Goal: Information Seeking & Learning: Learn about a topic

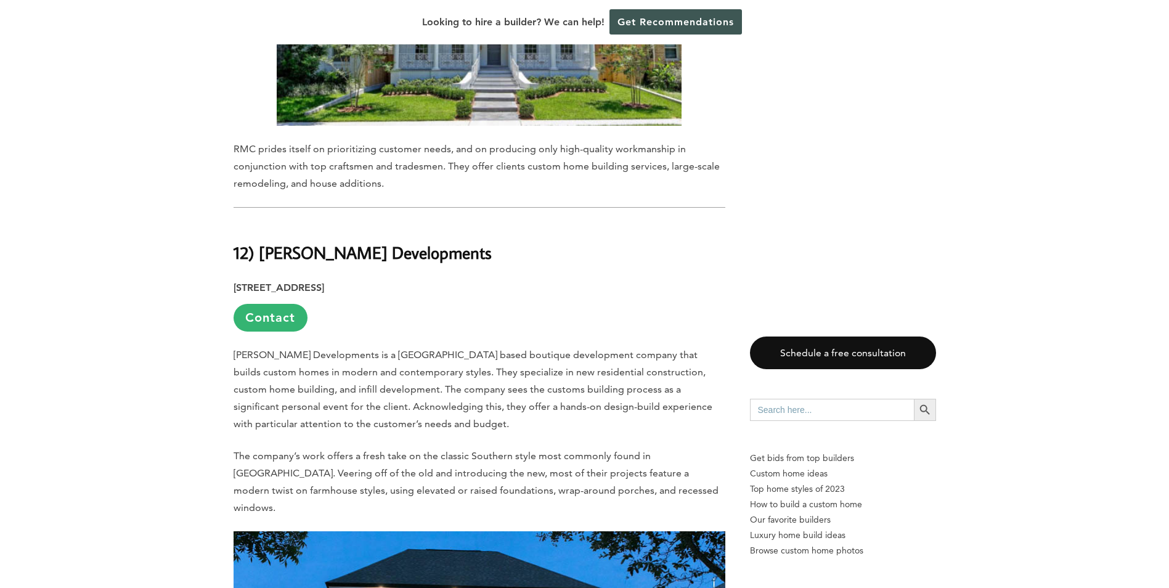
scroll to position [2897, 0]
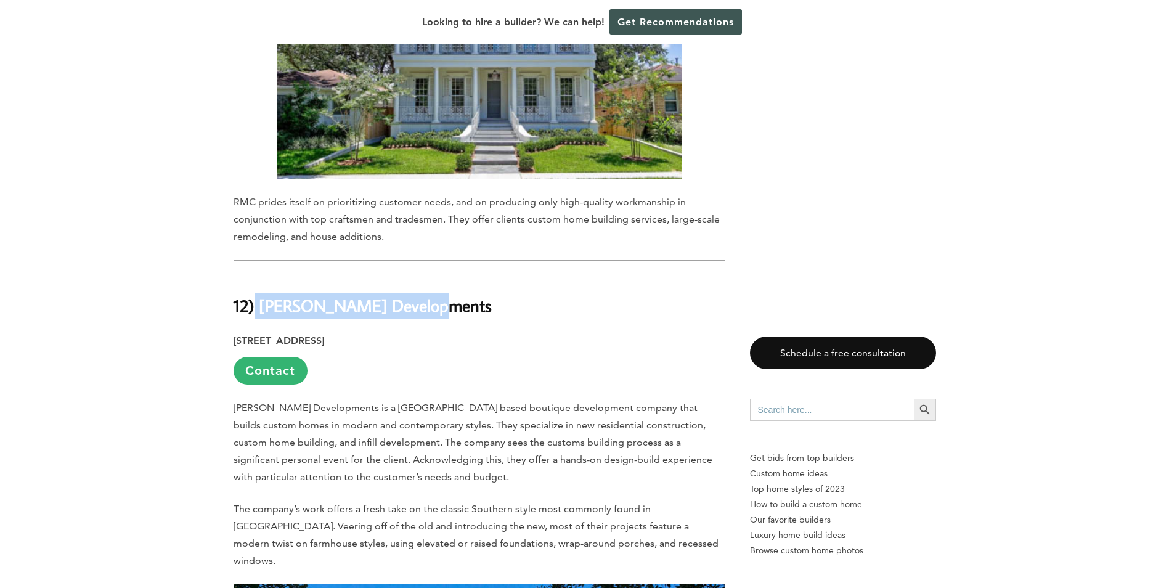
drag, startPoint x: 428, startPoint y: 191, endPoint x: 257, endPoint y: 194, distance: 170.7
click at [257, 275] on h2 "12) [PERSON_NAME] Developments" at bounding box center [480, 296] width 492 height 43
drag, startPoint x: 257, startPoint y: 194, endPoint x: 275, endPoint y: 194, distance: 17.9
copy b "[PERSON_NAME] Developments"
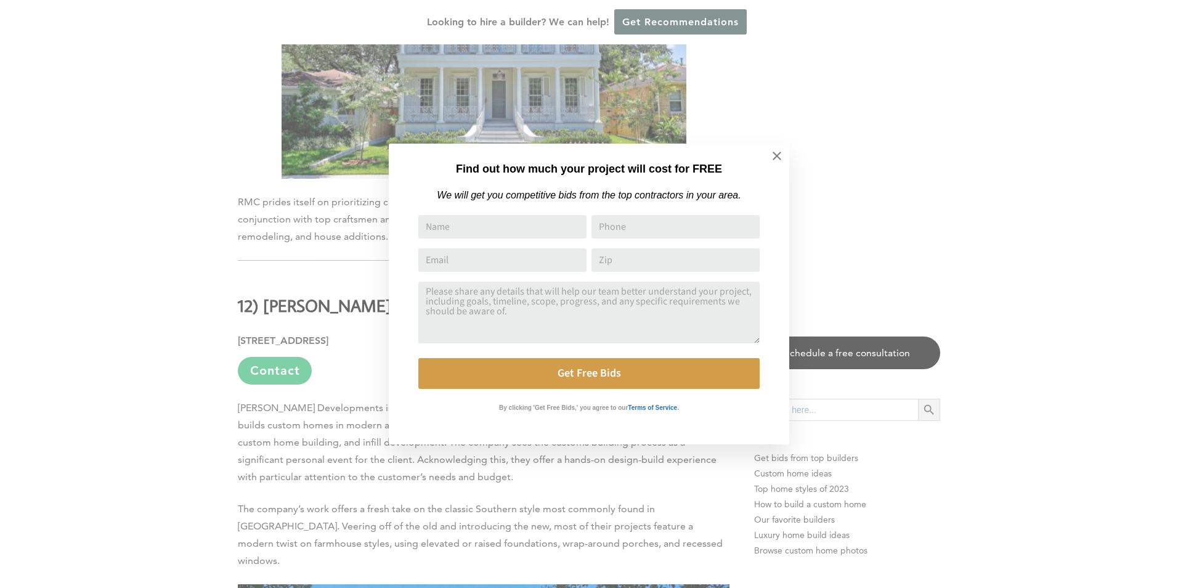
click at [169, 380] on div "Find out how much your project will cost for FREE We will get you competitive b…" at bounding box center [589, 294] width 1178 height 588
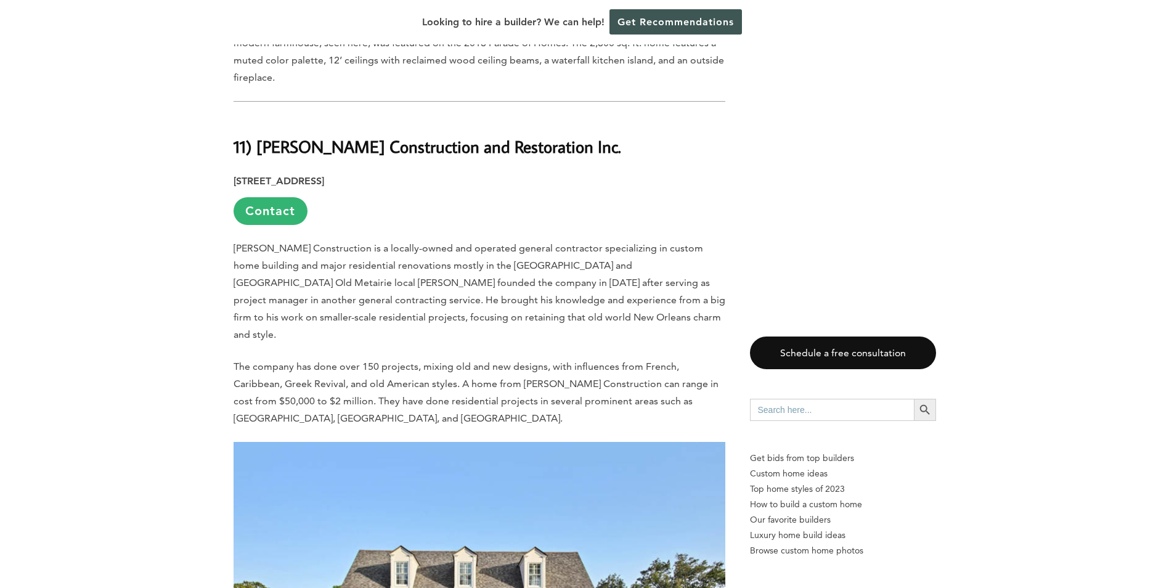
scroll to position [3698, 0]
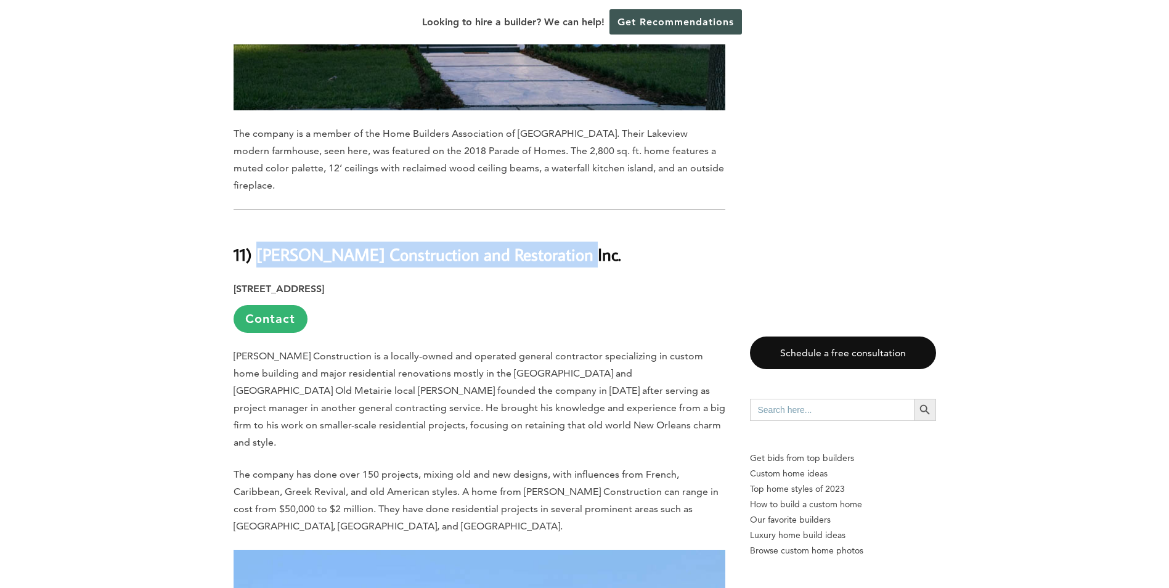
drag, startPoint x: 258, startPoint y: 123, endPoint x: 581, endPoint y: 110, distance: 323.2
click at [581, 224] on h2 "11) [PERSON_NAME] Construction and Restoration Inc." at bounding box center [480, 245] width 492 height 43
drag, startPoint x: 581, startPoint y: 110, endPoint x: 495, endPoint y: 124, distance: 86.8
copy b "[PERSON_NAME] Construction and Restoration Inc."
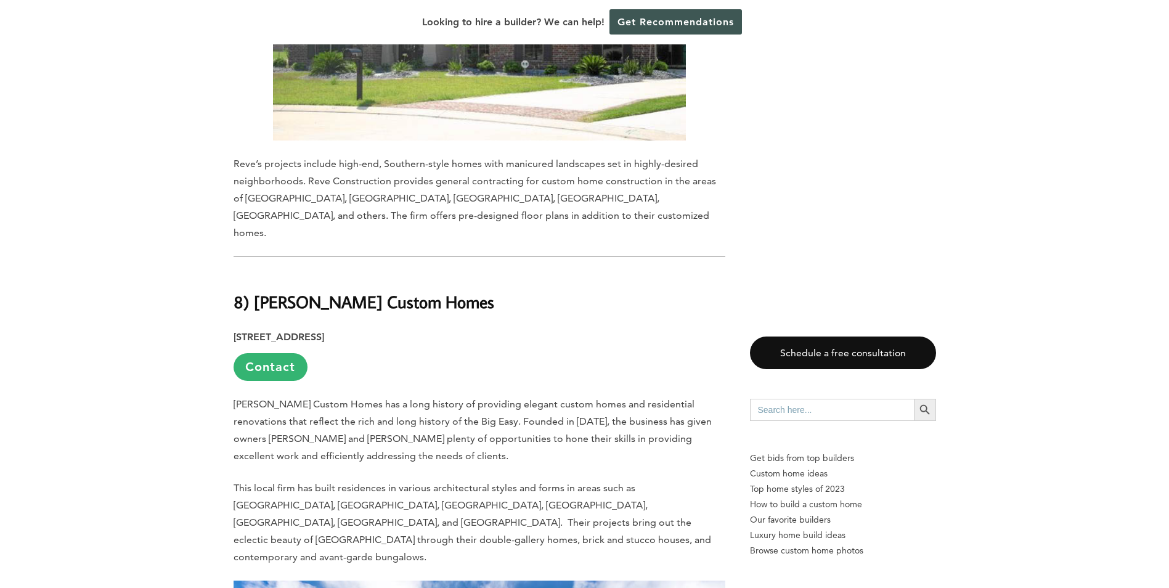
scroll to position [5732, 0]
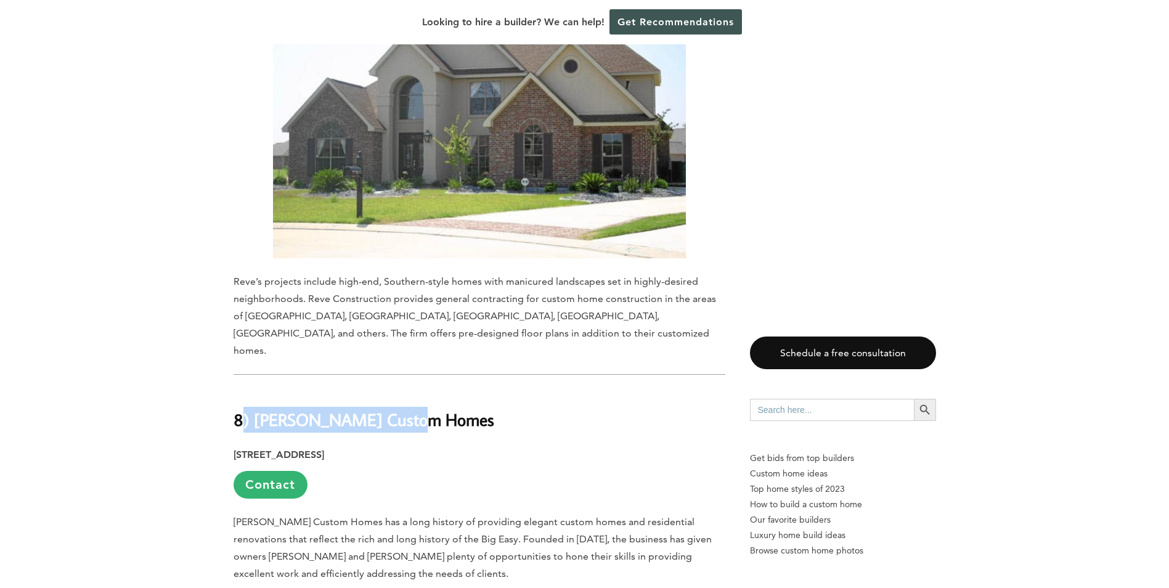
drag, startPoint x: 419, startPoint y: 240, endPoint x: 246, endPoint y: 237, distance: 173.2
click at [246, 390] on h2 "8) [PERSON_NAME] Custom Homes" at bounding box center [480, 411] width 492 height 43
drag, startPoint x: 246, startPoint y: 237, endPoint x: 253, endPoint y: 235, distance: 7.2
click at [253, 409] on b "8) [PERSON_NAME] Custom Homes" at bounding box center [364, 420] width 261 height 22
drag, startPoint x: 253, startPoint y: 235, endPoint x: 426, endPoint y: 235, distance: 173.8
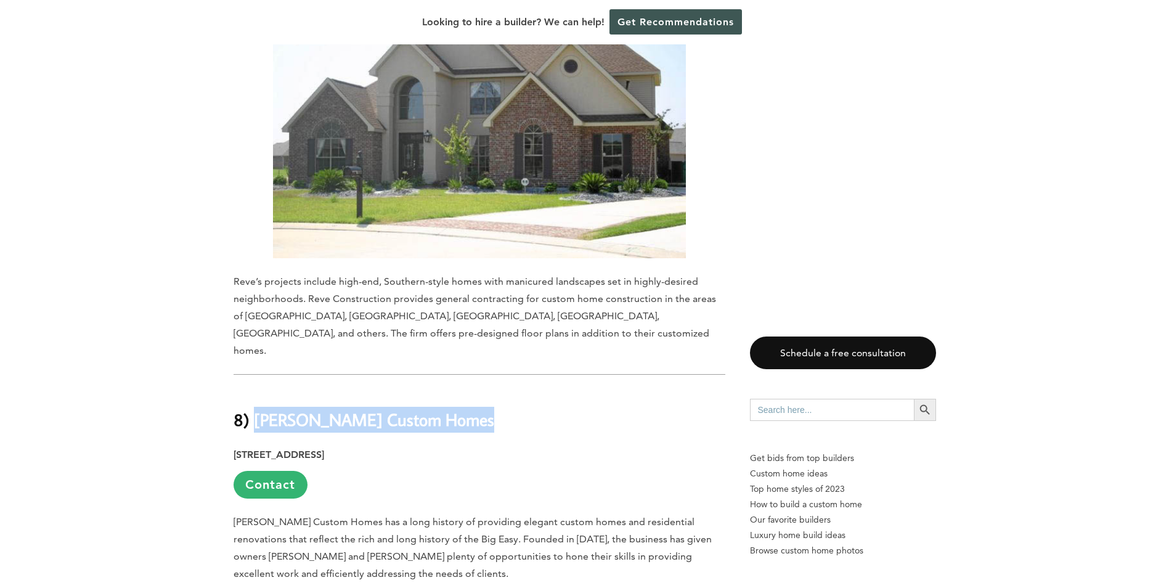
click at [426, 390] on h2 "8) [PERSON_NAME] Custom Homes" at bounding box center [480, 411] width 492 height 43
drag, startPoint x: 426, startPoint y: 235, endPoint x: 372, endPoint y: 235, distance: 54.9
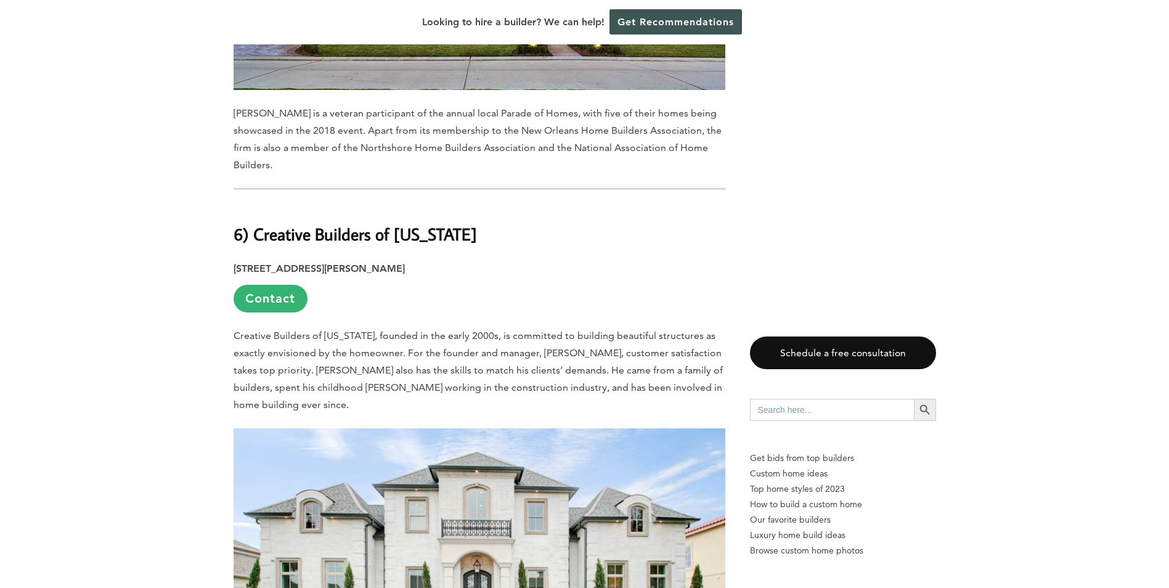
scroll to position [7334, 0]
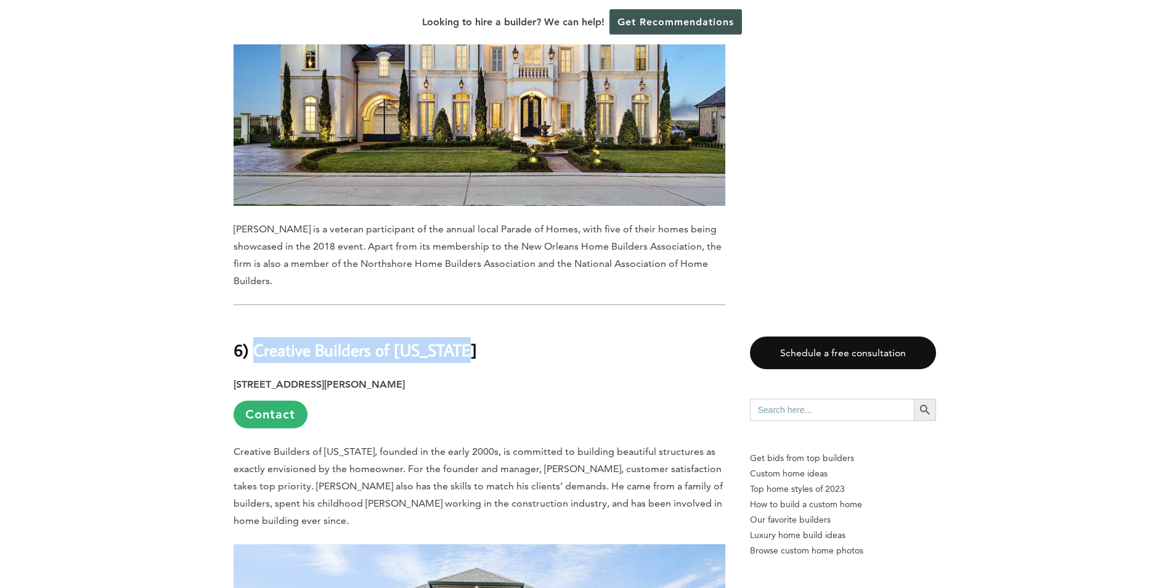
drag, startPoint x: 460, startPoint y: 131, endPoint x: 257, endPoint y: 129, distance: 203.4
click at [257, 320] on h2 "6) Creative Builders of [US_STATE]" at bounding box center [480, 341] width 492 height 43
copy b "Creative Builders of [US_STATE]"
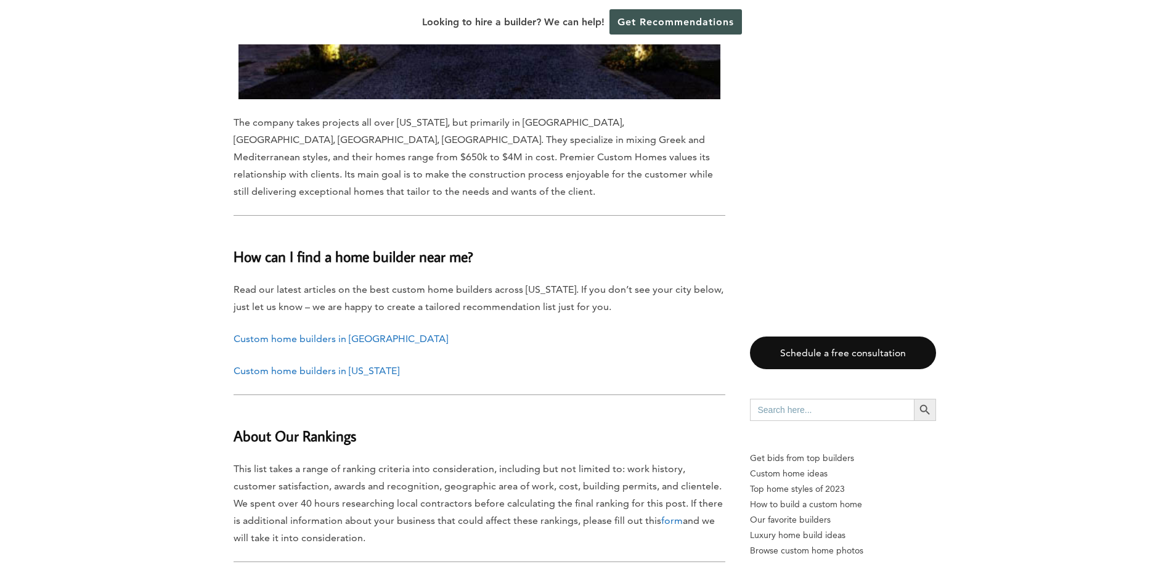
scroll to position [11710, 0]
